Goal: Task Accomplishment & Management: Complete application form

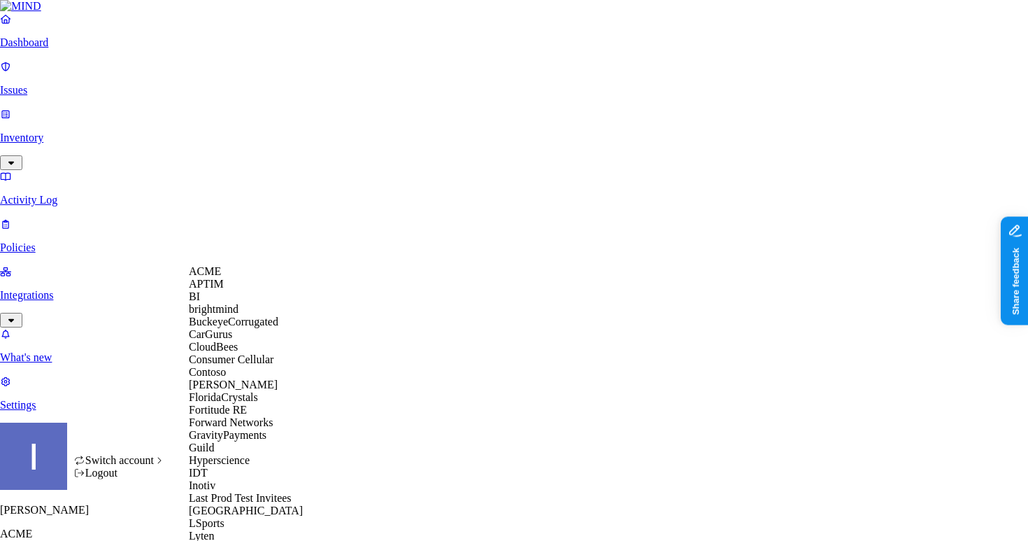
scroll to position [785, 0]
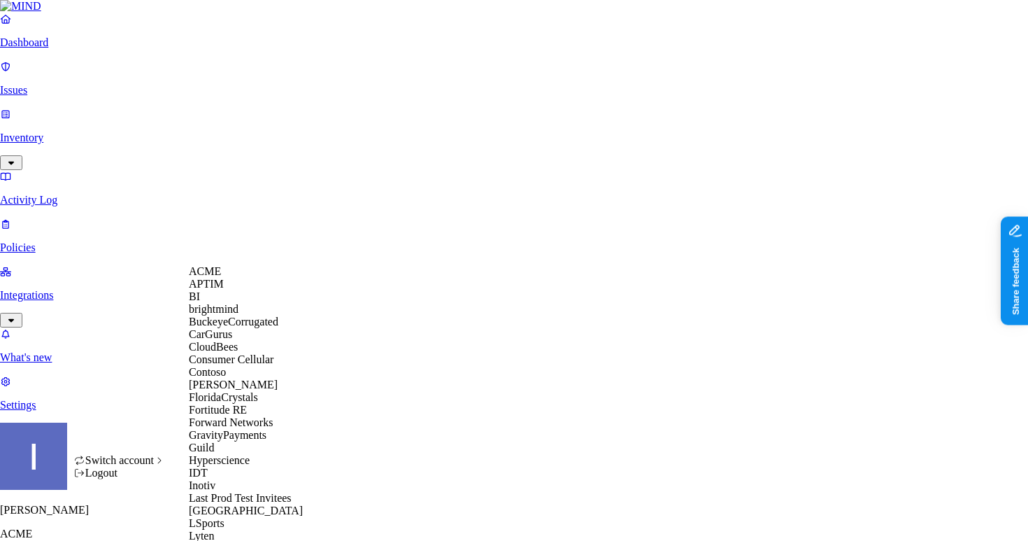
scroll to position [820, 0]
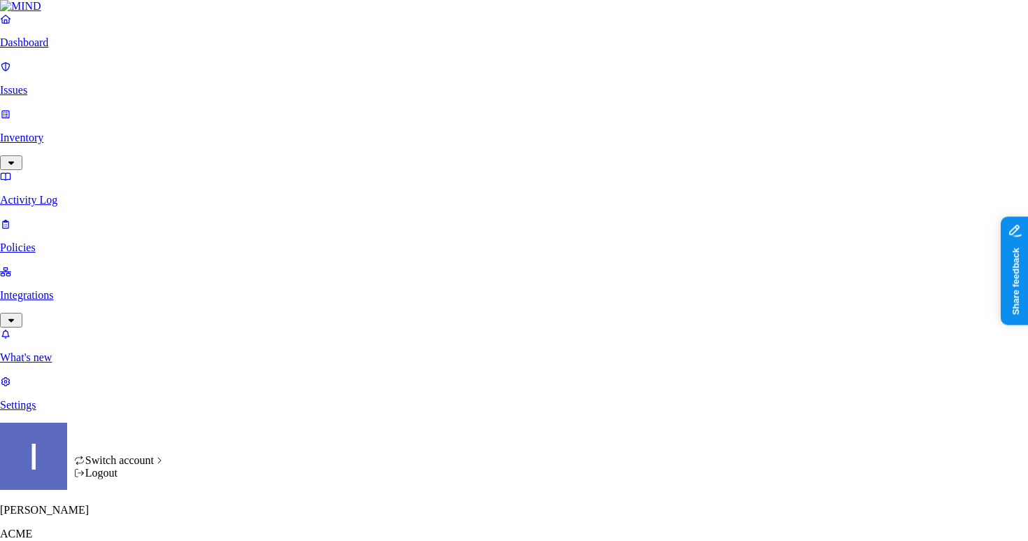
click at [141, 479] on div "Logout" at bounding box center [120, 473] width 92 height 13
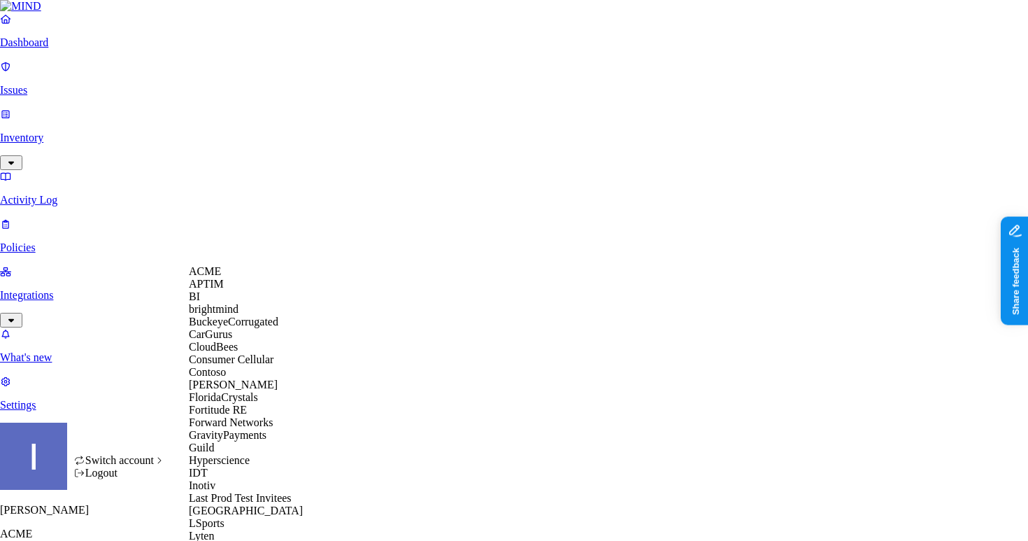
scroll to position [707, 0]
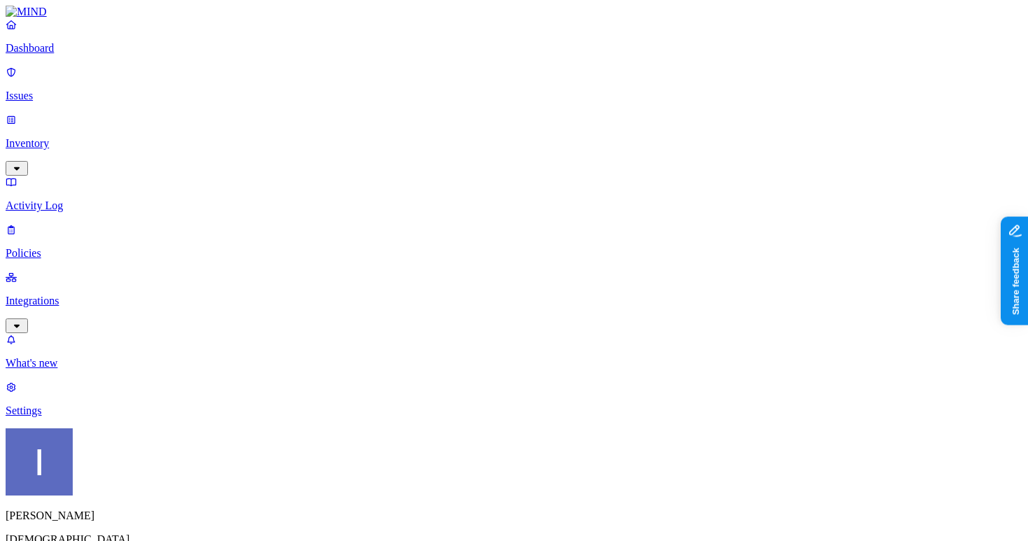
click at [78, 417] on p "Settings" at bounding box center [514, 410] width 1017 height 13
click at [85, 369] on p "What's new" at bounding box center [514, 363] width 1017 height 13
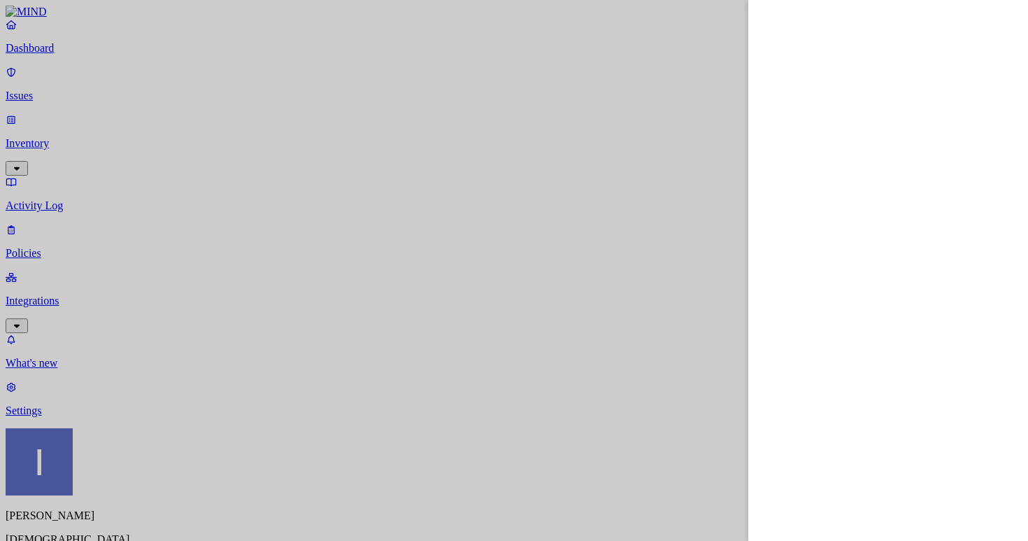
click at [104, 163] on div at bounding box center [514, 270] width 1028 height 541
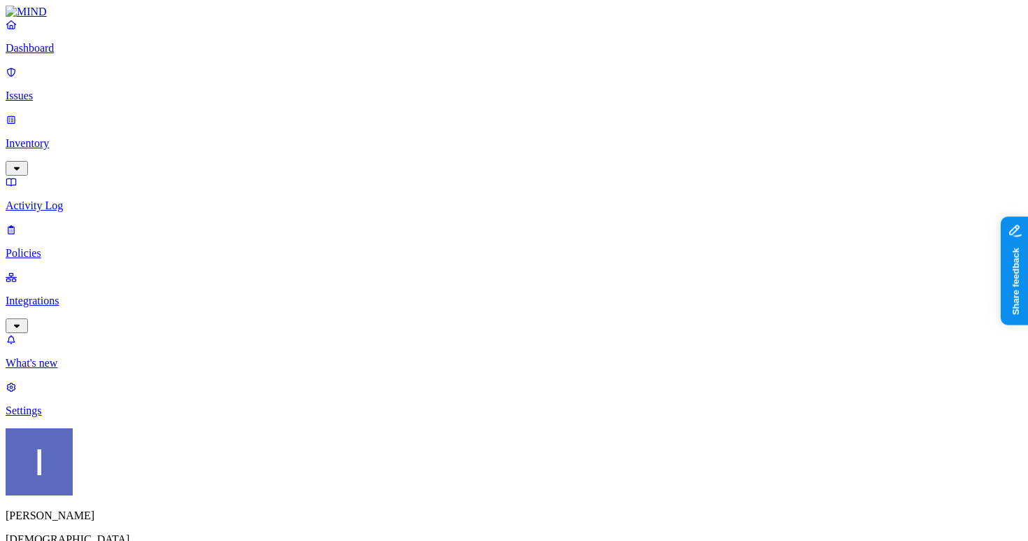
click at [104, 247] on p "Policies" at bounding box center [514, 253] width 1017 height 13
click at [104, 295] on p "Integrations" at bounding box center [514, 301] width 1017 height 13
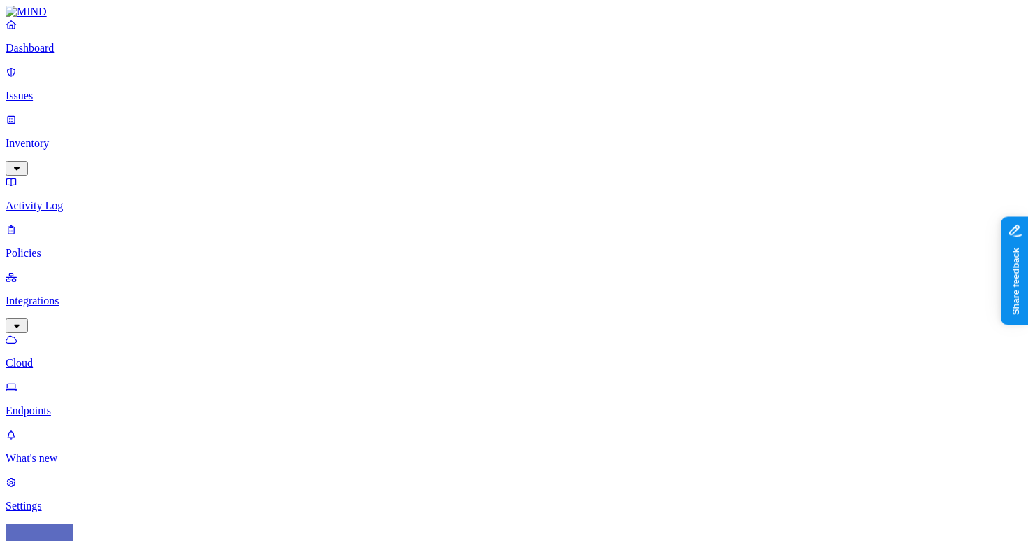
click at [99, 404] on p "Endpoints" at bounding box center [514, 410] width 1017 height 13
click at [136, 516] on html "Dashboard Issues Inventory Activity Log Policies Integrations Cloud Endpoints W…" at bounding box center [514, 450] width 1028 height 901
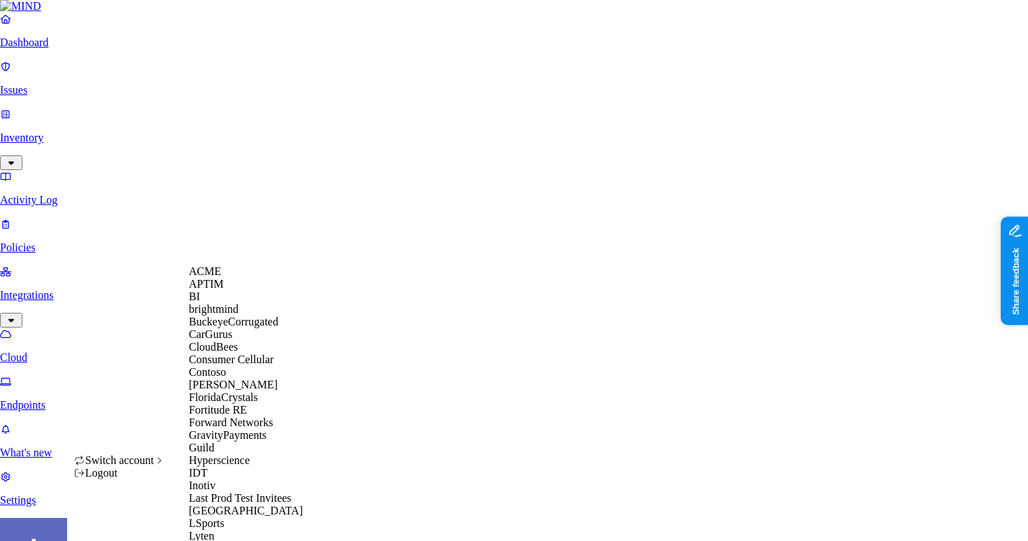
scroll to position [845, 0]
click at [352, 368] on html "Dashboard Issues Inventory Activity Log Policies Integrations Cloud Endpoints W…" at bounding box center [514, 447] width 1028 height 895
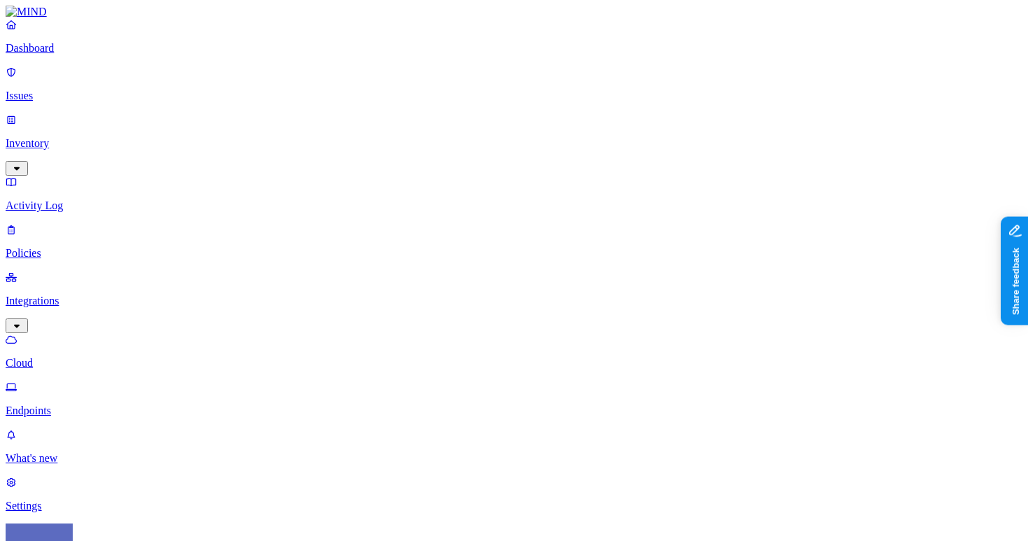
click at [60, 357] on p "Cloud" at bounding box center [514, 363] width 1017 height 13
click at [85, 55] on p "Dashboard" at bounding box center [514, 48] width 1017 height 13
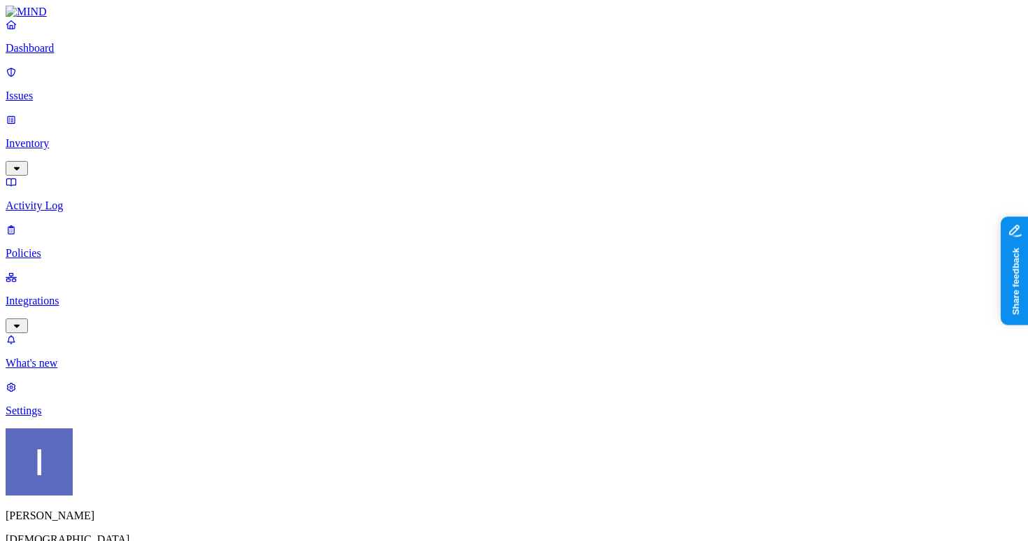
click at [139, 523] on html "Dashboard Issues Inventory Activity Log Policies Integrations What's new 1 Sett…" at bounding box center [514, 427] width 1028 height 855
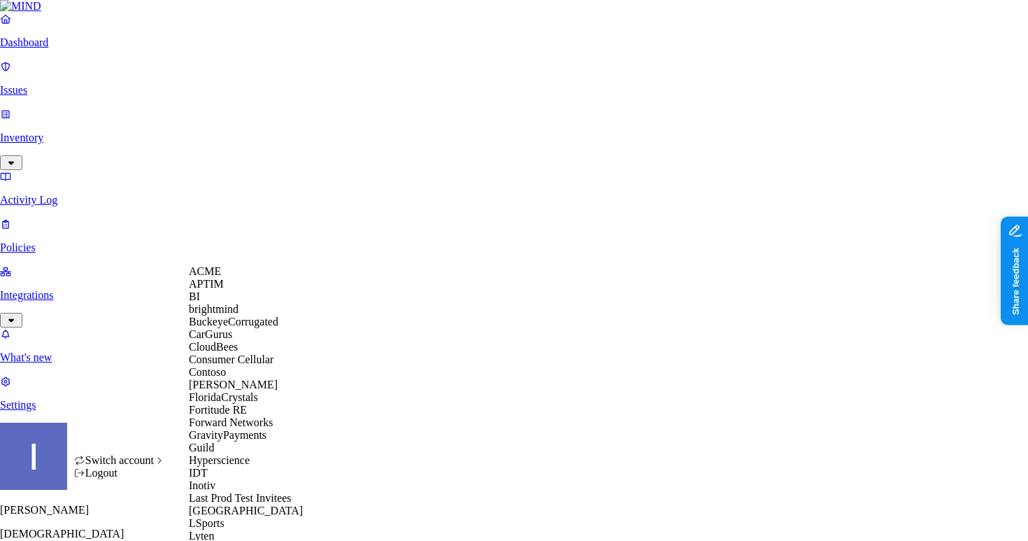
scroll to position [845, 0]
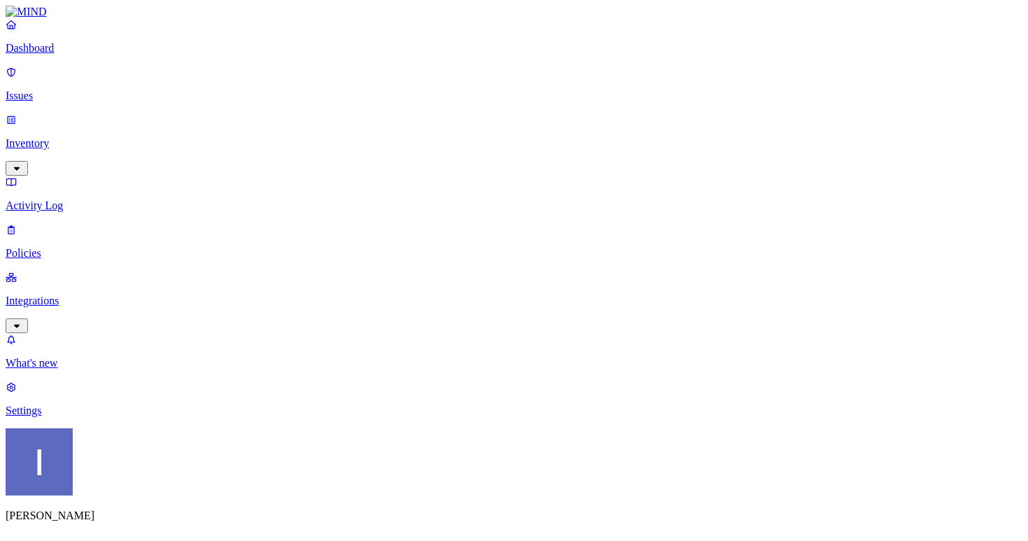
click at [52, 271] on link "Integrations" at bounding box center [514, 301] width 1017 height 60
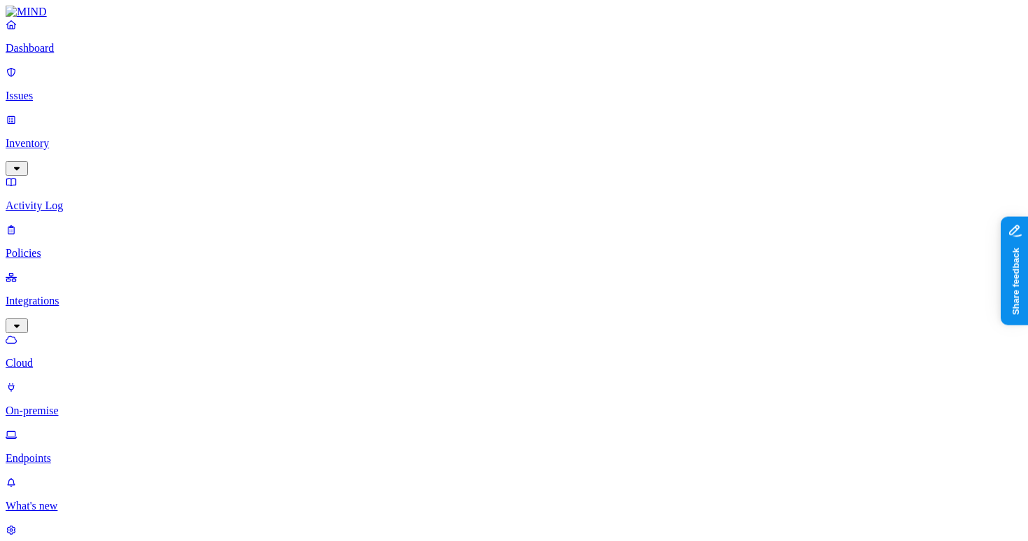
click at [106, 452] on p "Endpoints" at bounding box center [514, 458] width 1017 height 13
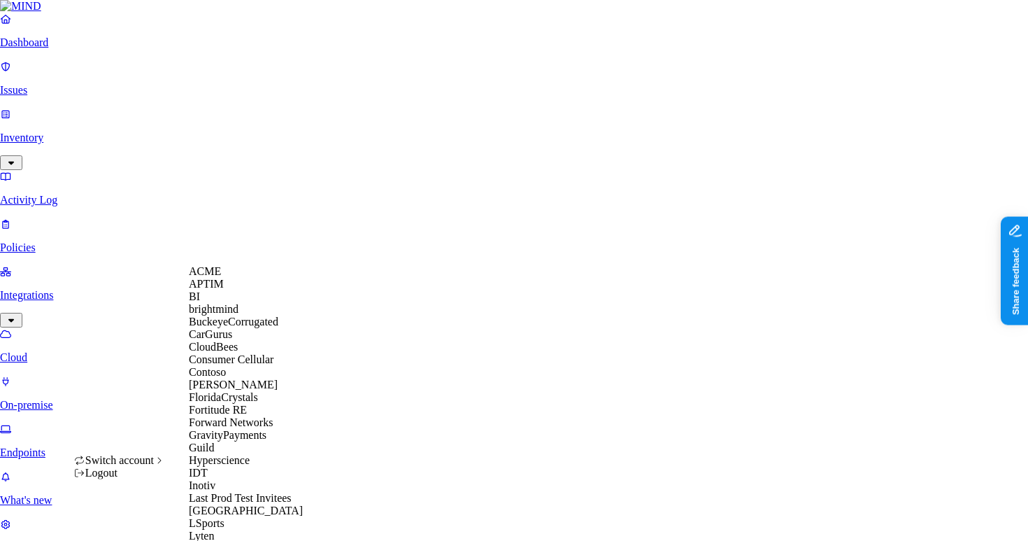
click at [249, 278] on div "ACME" at bounding box center [257, 271] width 136 height 13
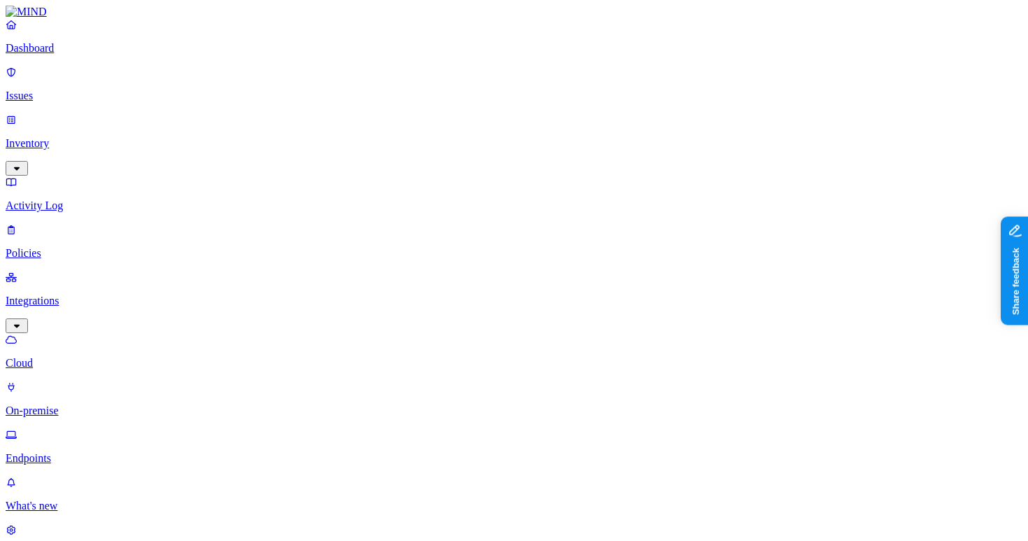
click at [50, 247] on p "Policies" at bounding box center [514, 253] width 1017 height 13
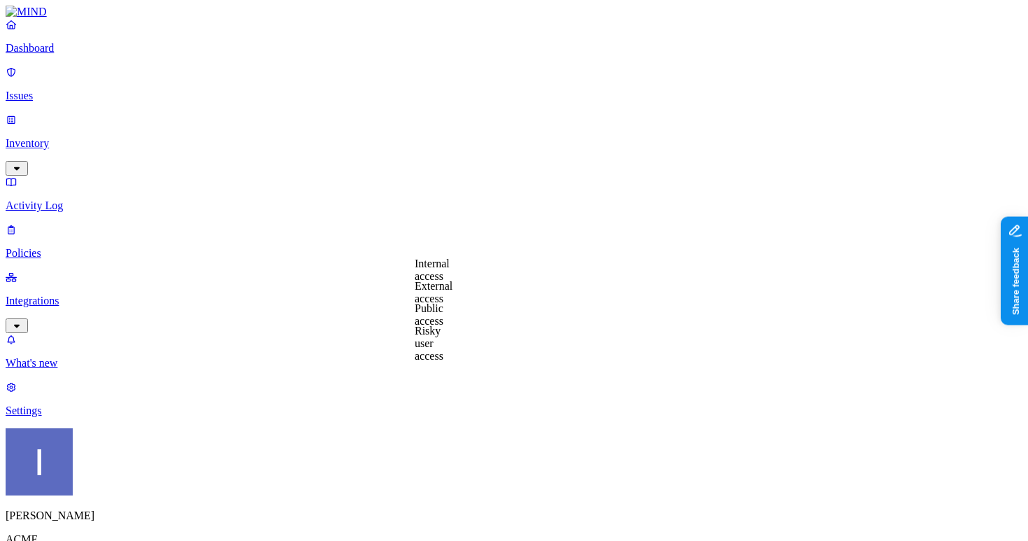
click at [449, 383] on label "Users" at bounding box center [442, 377] width 25 height 12
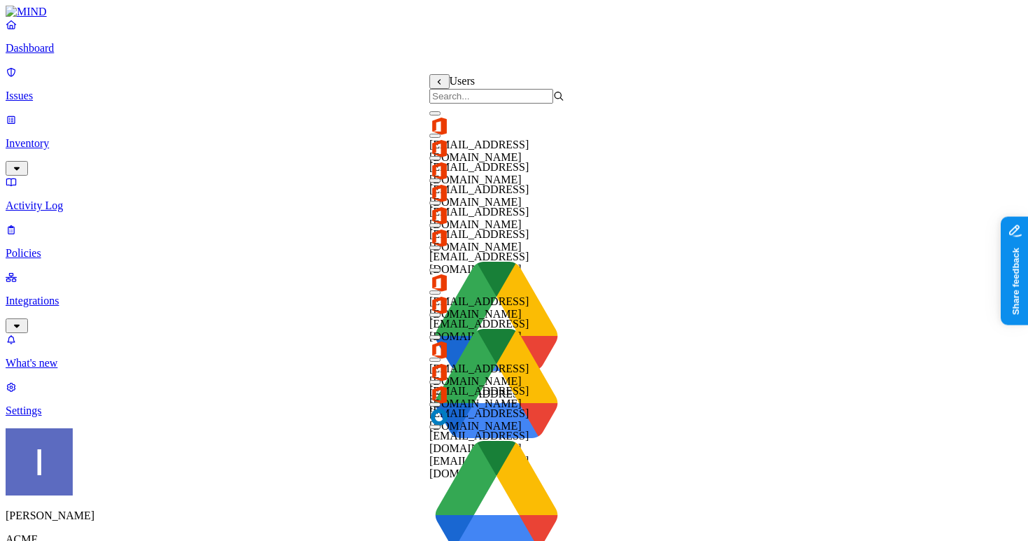
scroll to position [627, 0]
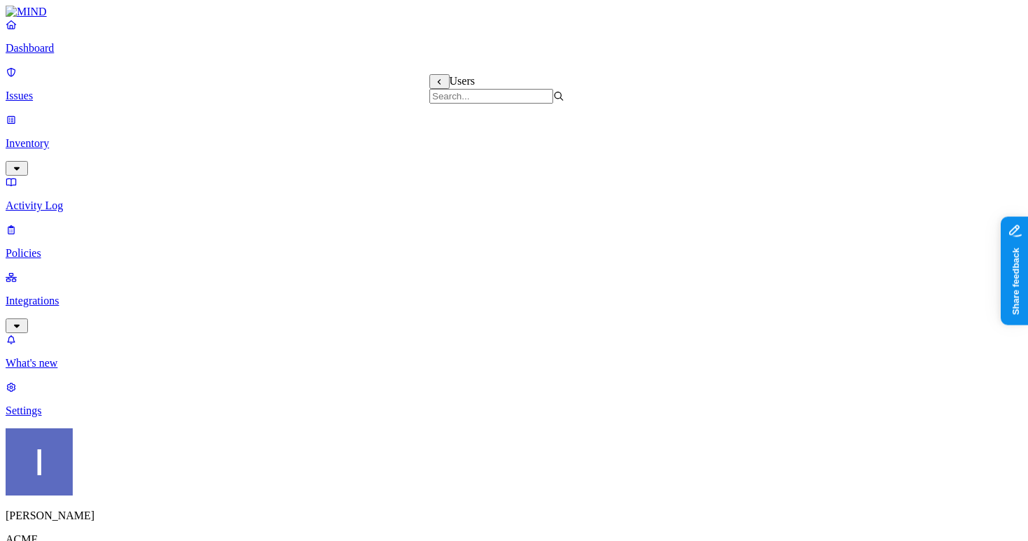
click at [462, 406] on label "Groups" at bounding box center [446, 400] width 33 height 12
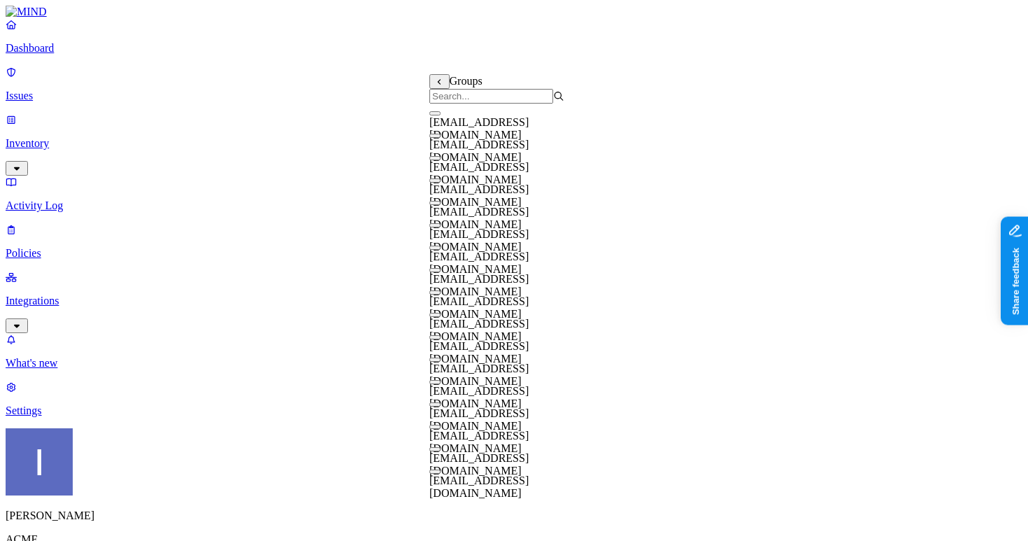
scroll to position [313, 0]
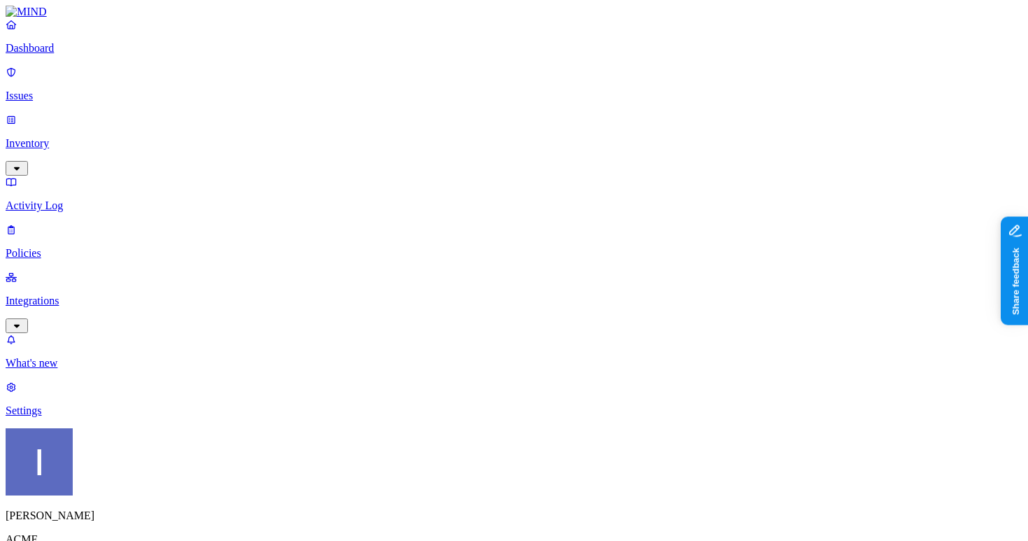
click at [456, 428] on label "Departments" at bounding box center [458, 422] width 57 height 12
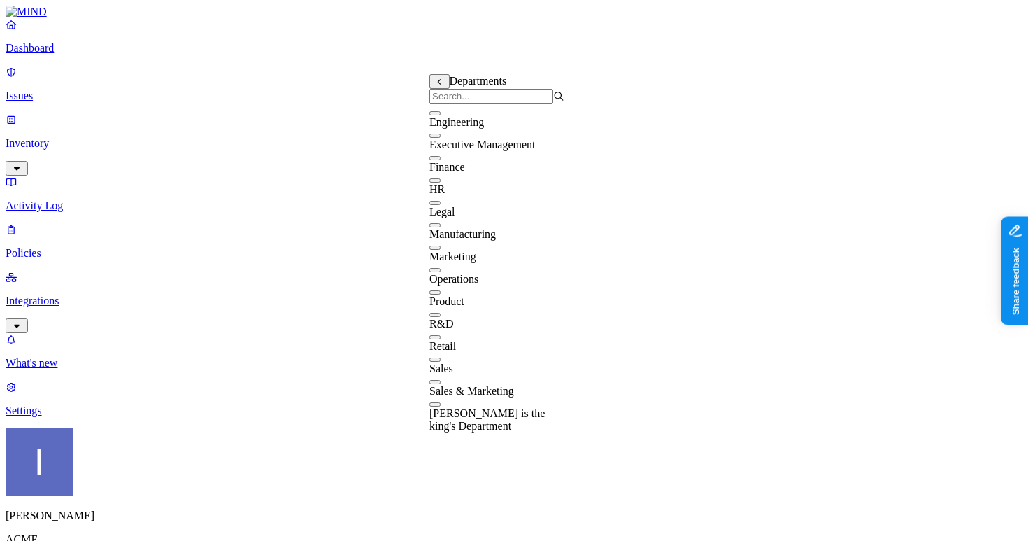
scroll to position [0, 0]
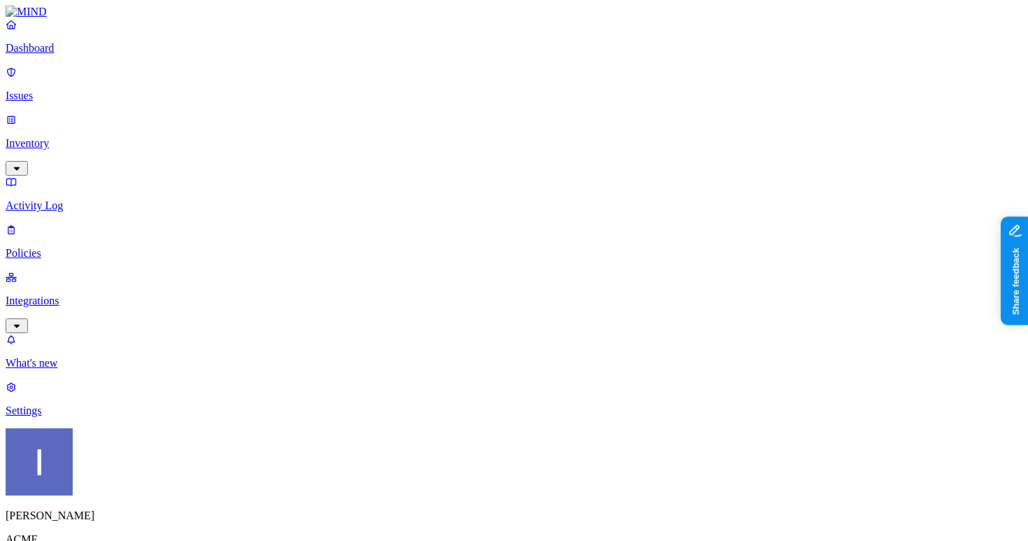
click at [448, 428] on label "Departments" at bounding box center [458, 422] width 57 height 12
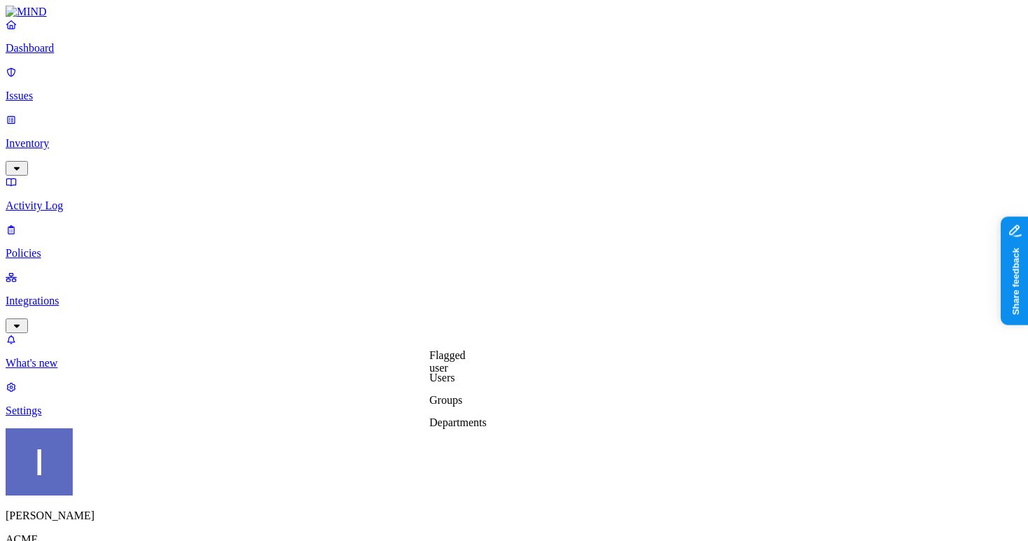
click at [446, 406] on label "Groups" at bounding box center [446, 400] width 33 height 12
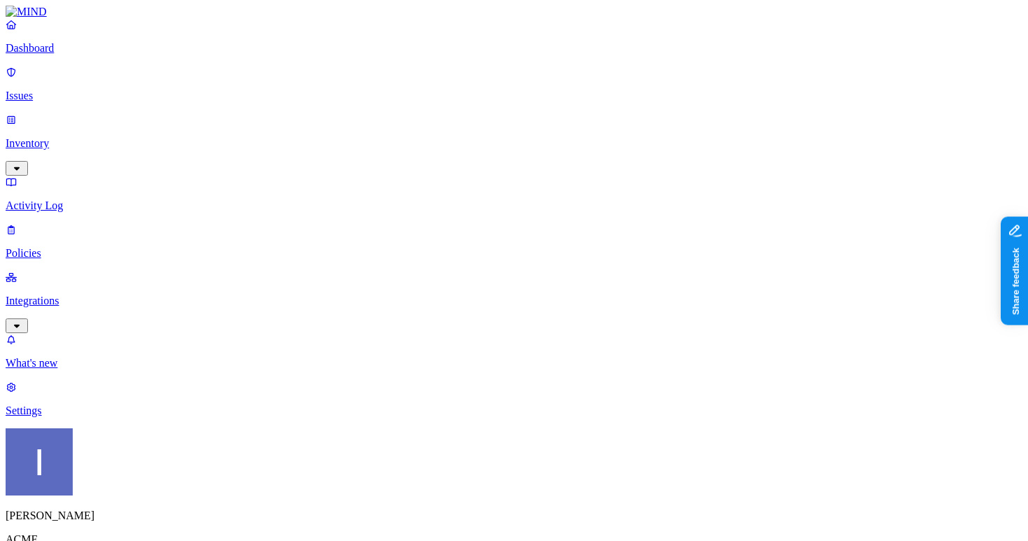
click at [455, 383] on label "Users" at bounding box center [442, 377] width 25 height 12
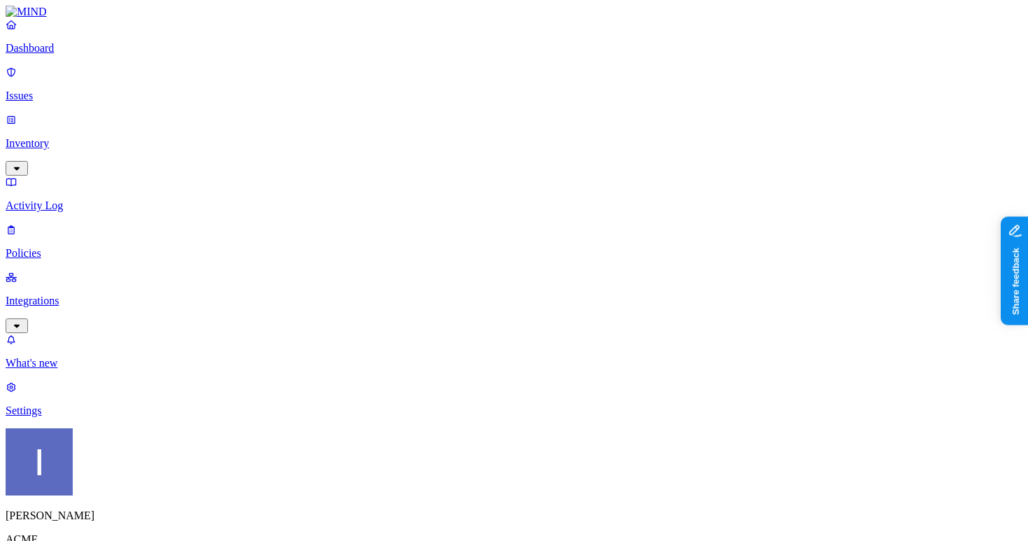
click at [457, 336] on label "Web Domain" at bounding box center [457, 325] width 36 height 24
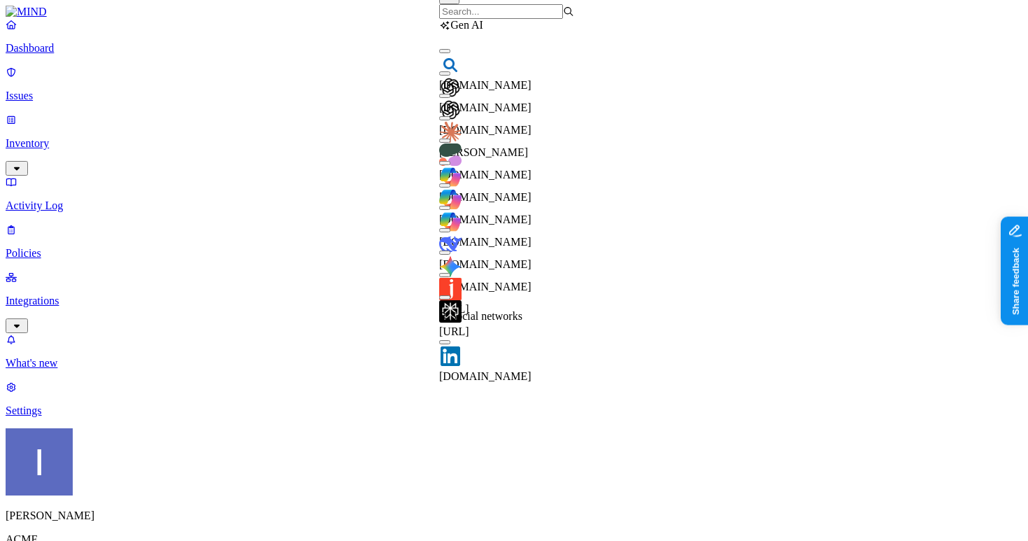
scroll to position [0, 0]
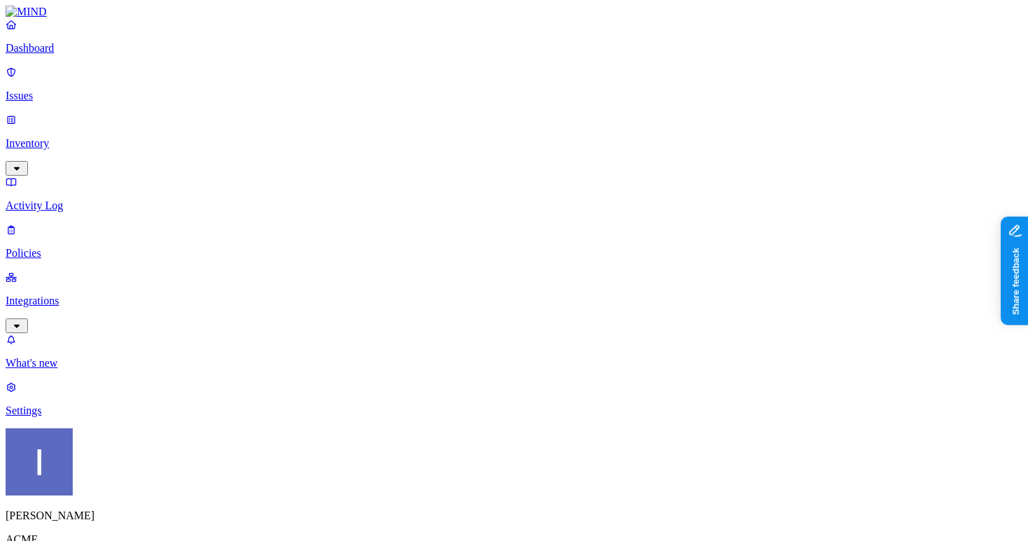
click at [471, 355] on label "Account type" at bounding box center [458, 347] width 38 height 24
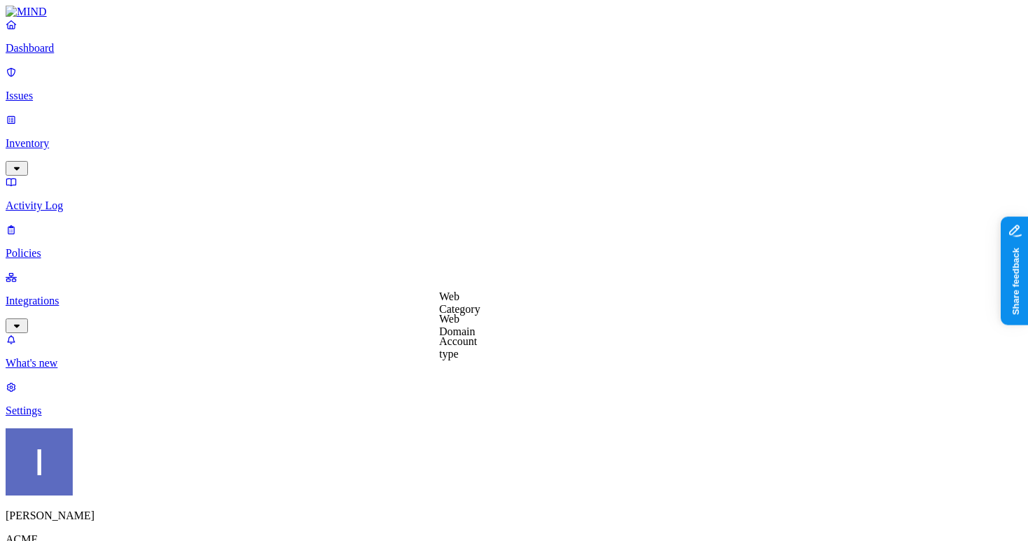
click at [474, 306] on label "Web Category" at bounding box center [459, 302] width 41 height 24
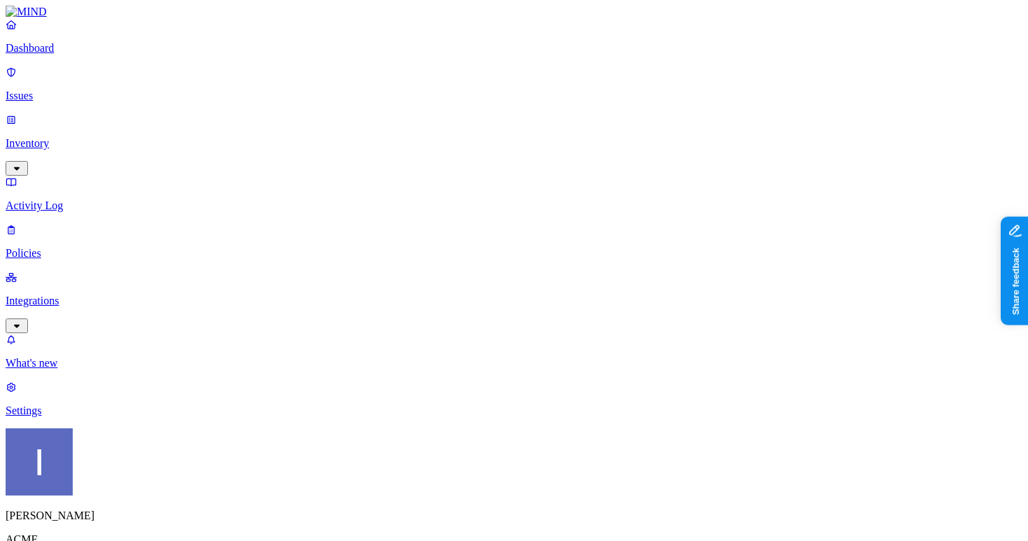
click at [73, 18] on link at bounding box center [514, 12] width 1017 height 13
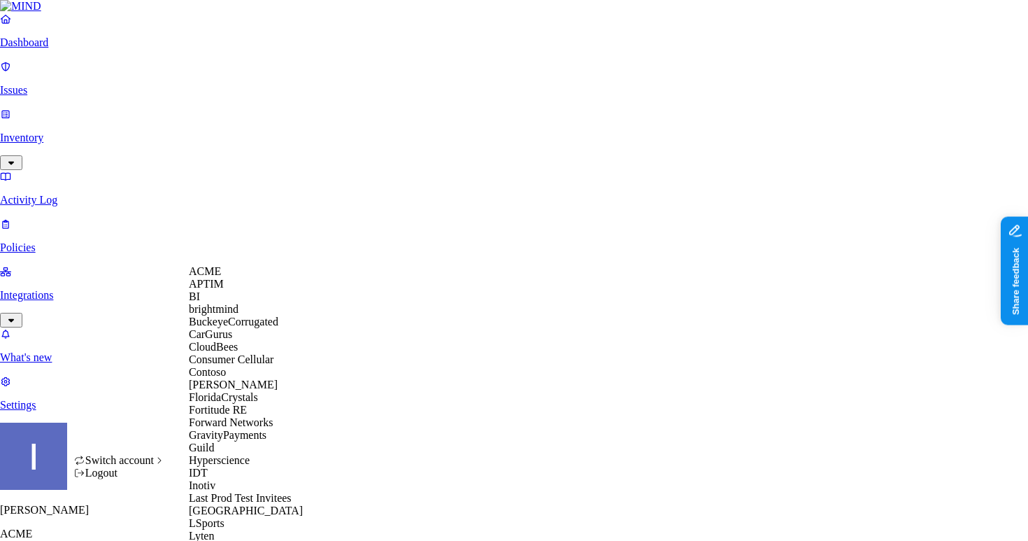
scroll to position [64, 0]
click at [250, 353] on div "CloudBees" at bounding box center [257, 347] width 136 height 13
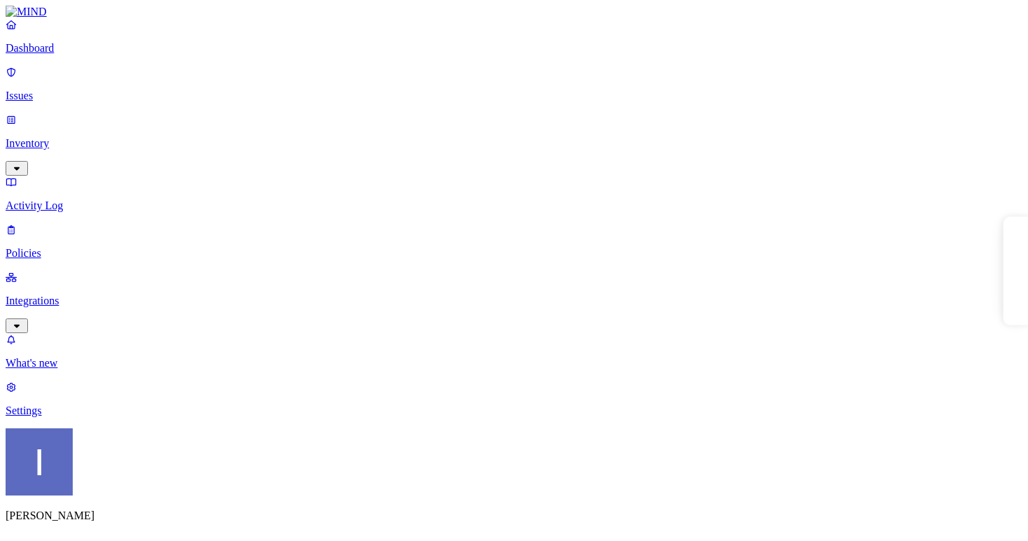
click at [87, 417] on p "Settings" at bounding box center [514, 410] width 1017 height 13
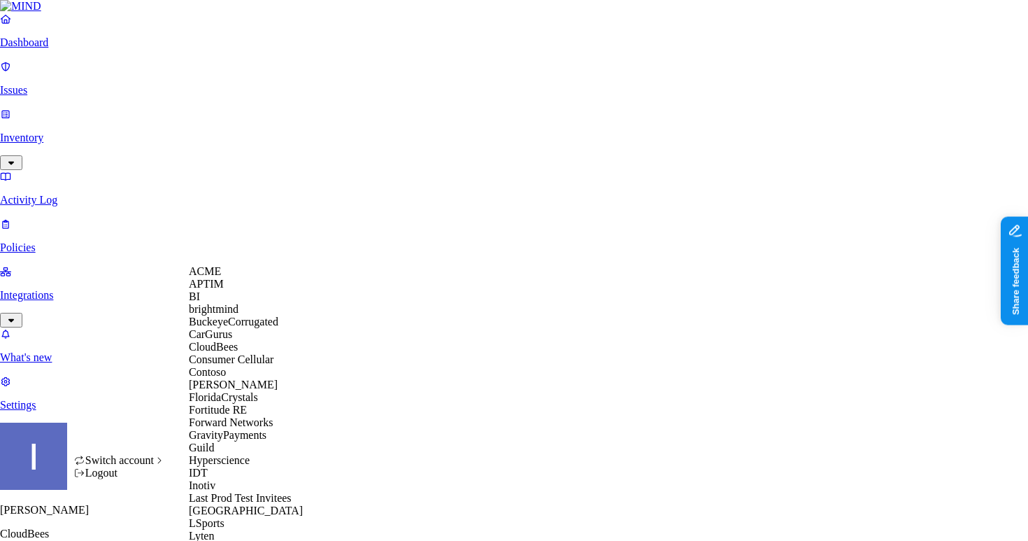
scroll to position [64, 0]
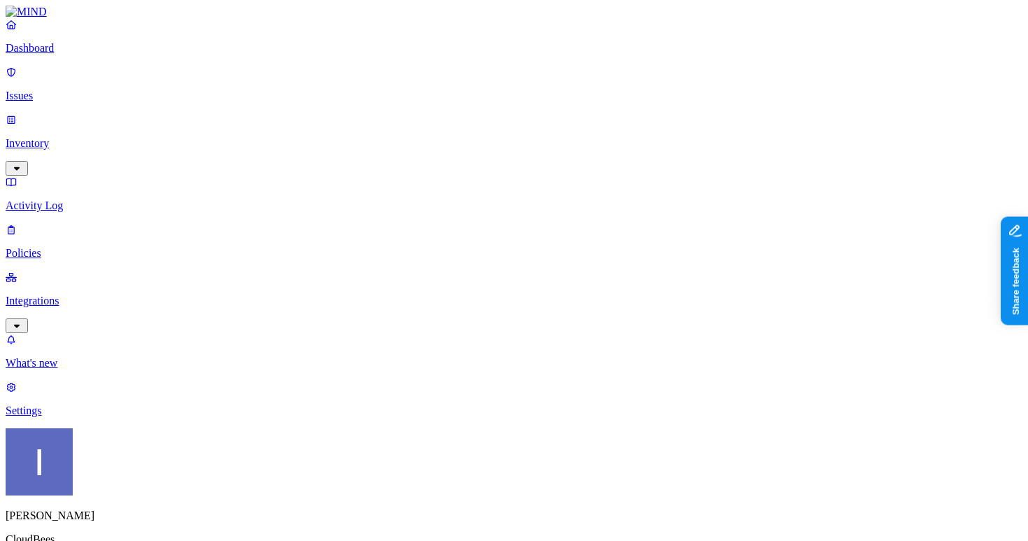
click at [80, 295] on p "Integrations" at bounding box center [514, 301] width 1017 height 13
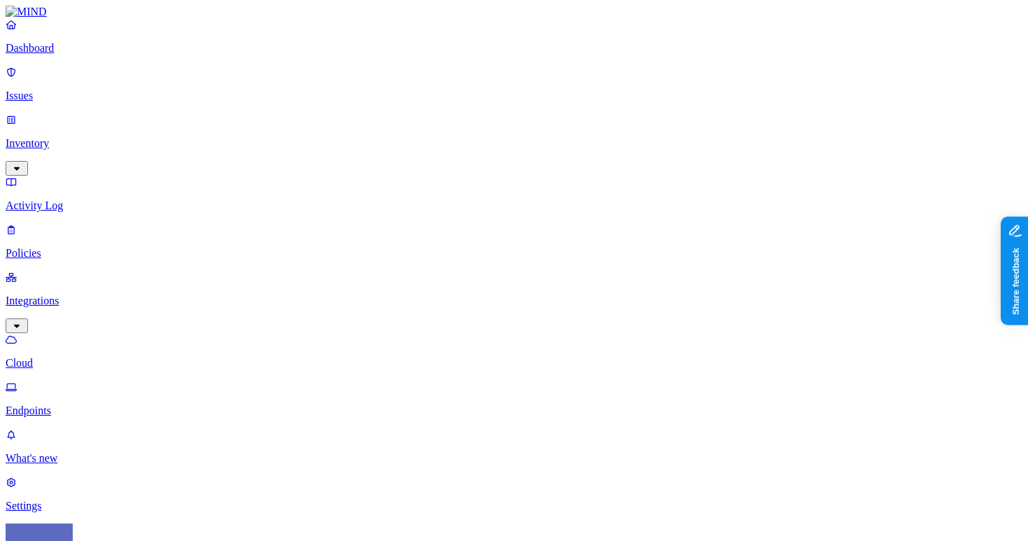
click at [66, 404] on p "Endpoints" at bounding box center [514, 410] width 1017 height 13
